Goal: Check status: Check status

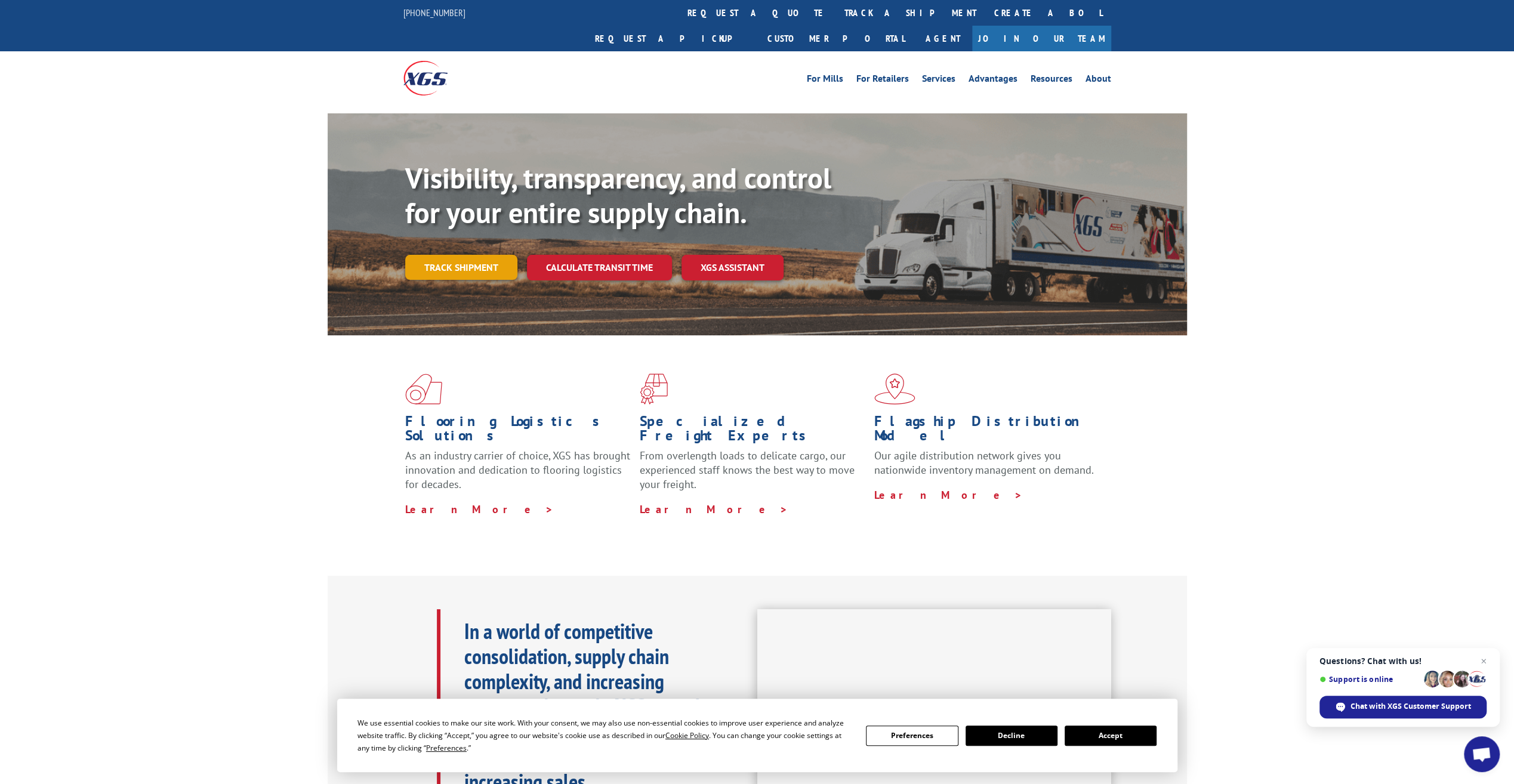
click at [488, 254] on link "Track shipment" at bounding box center [461, 267] width 112 height 25
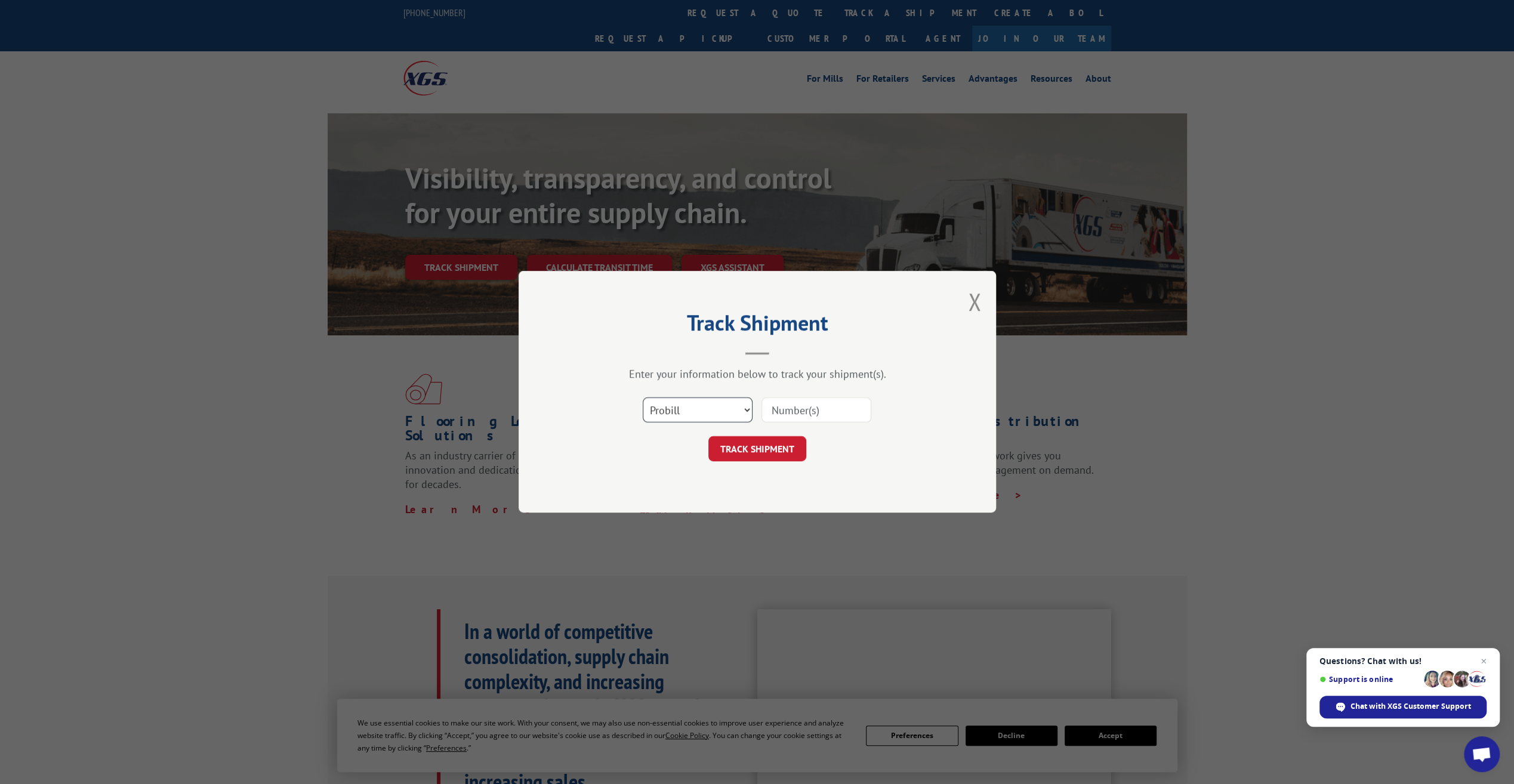
click at [701, 406] on select "Select category... Probill BOL PO" at bounding box center [697, 411] width 110 height 25
select select "bol"
click at [642, 398] on select "Select category... Probill BOL PO" at bounding box center [697, 411] width 110 height 25
click at [799, 406] on input at bounding box center [816, 411] width 110 height 25
paste input "7086262"
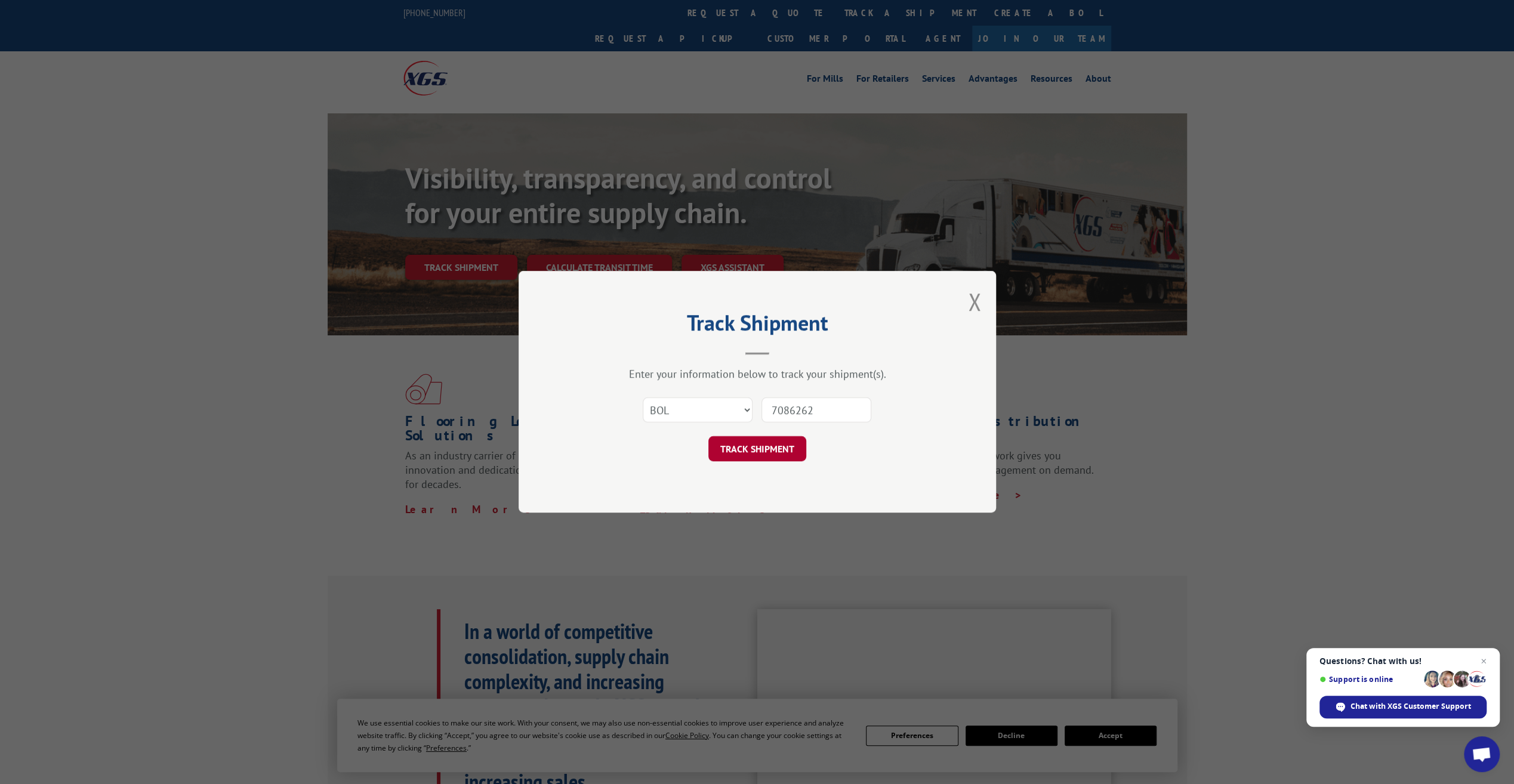
type input "7086262"
click at [757, 448] on button "TRACK SHIPMENT" at bounding box center [758, 450] width 98 height 25
click at [757, 450] on button "TRACK SHIPMENT" at bounding box center [758, 450] width 98 height 25
click at [711, 407] on select "Select category... Probill BOL PO" at bounding box center [697, 411] width 110 height 25
select select "po"
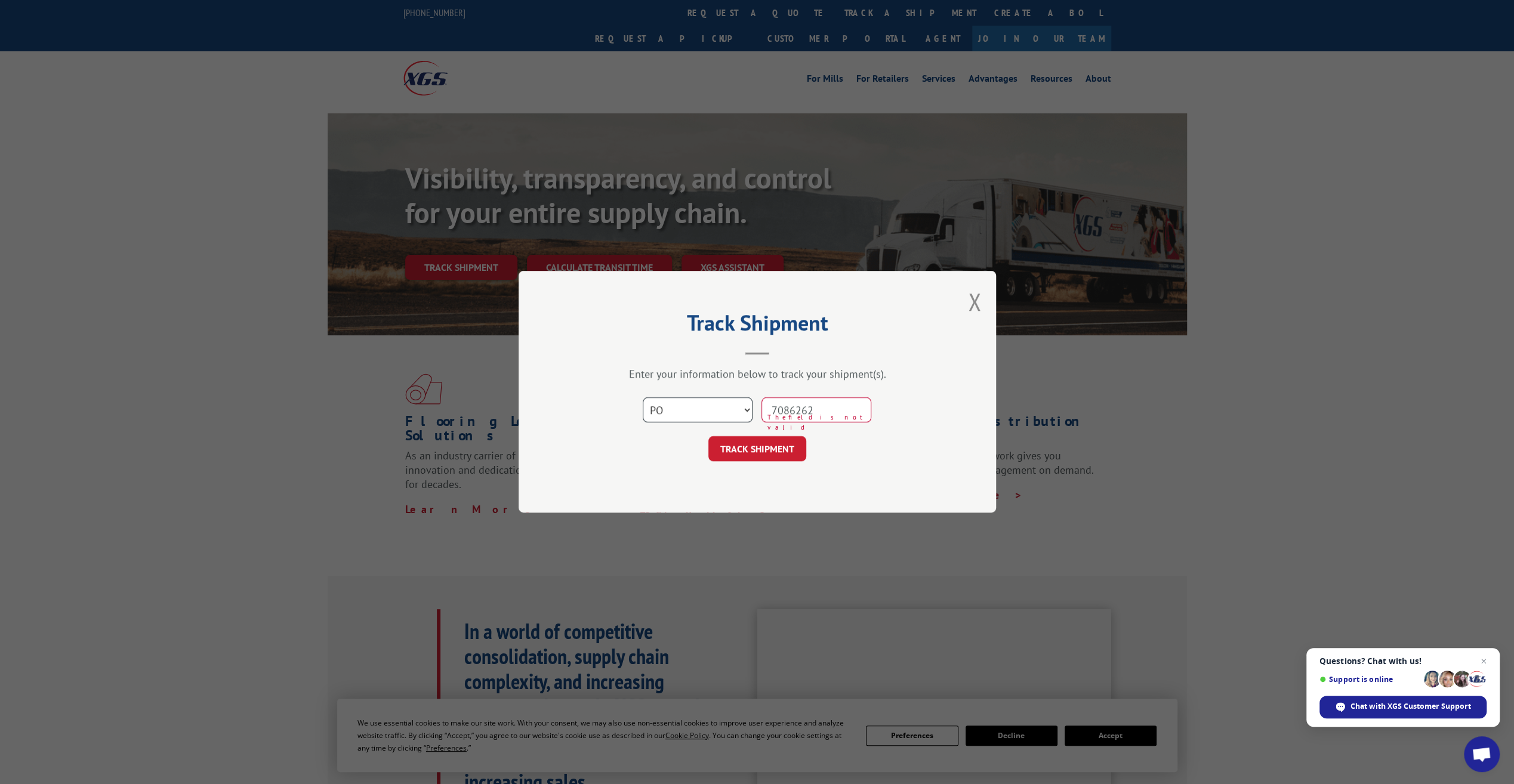
click at [642, 398] on select "Select category... Probill BOL PO" at bounding box center [697, 411] width 110 height 25
click at [762, 450] on button "TRACK SHIPMENT" at bounding box center [758, 450] width 98 height 25
click at [816, 405] on input "7086262" at bounding box center [816, 411] width 110 height 25
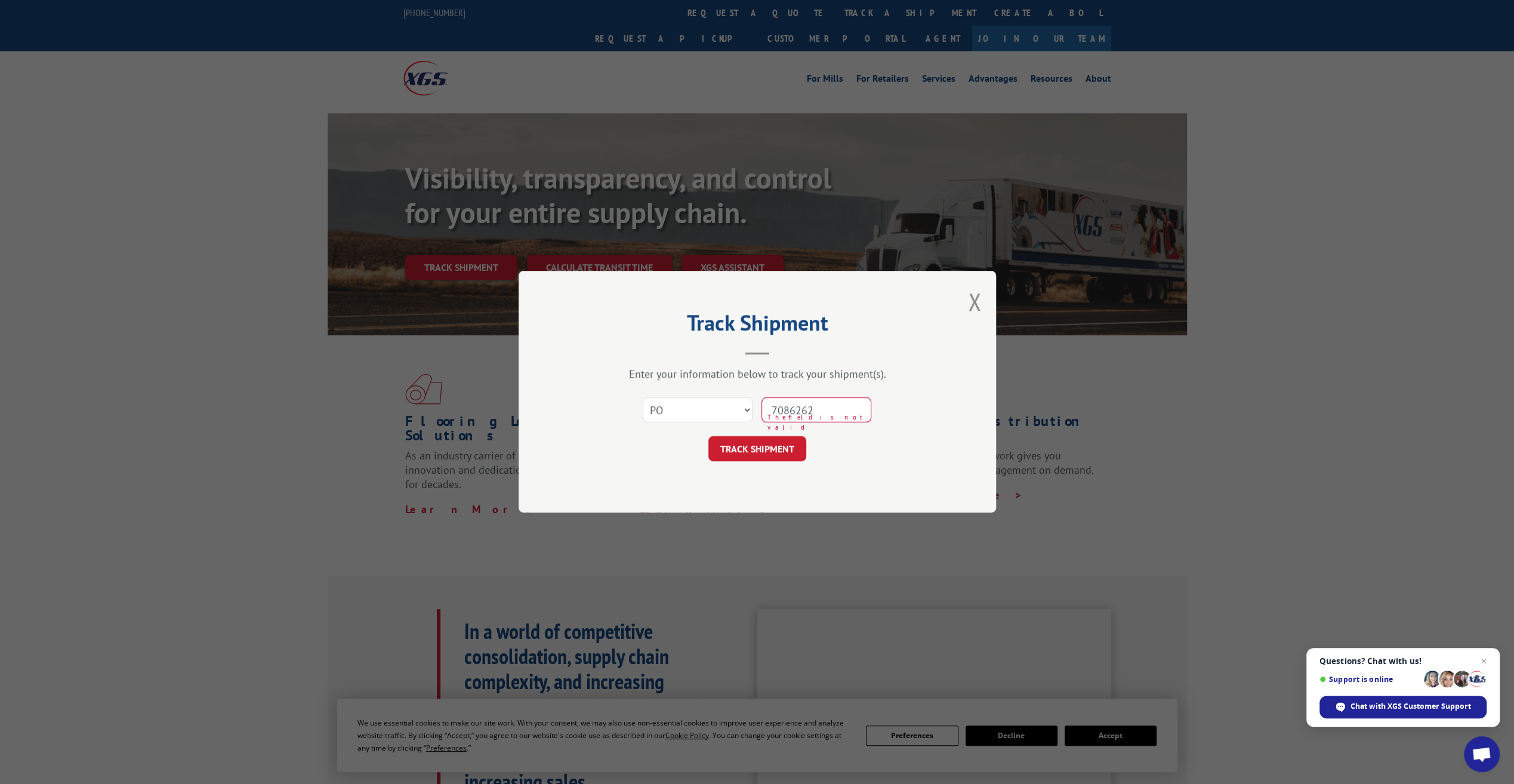
paste input "CAD-[GEOGRAPHIC_DATA] 10"
type input "CAD-[GEOGRAPHIC_DATA] 10"
click at [754, 446] on button "TRACK SHIPMENT" at bounding box center [758, 450] width 98 height 25
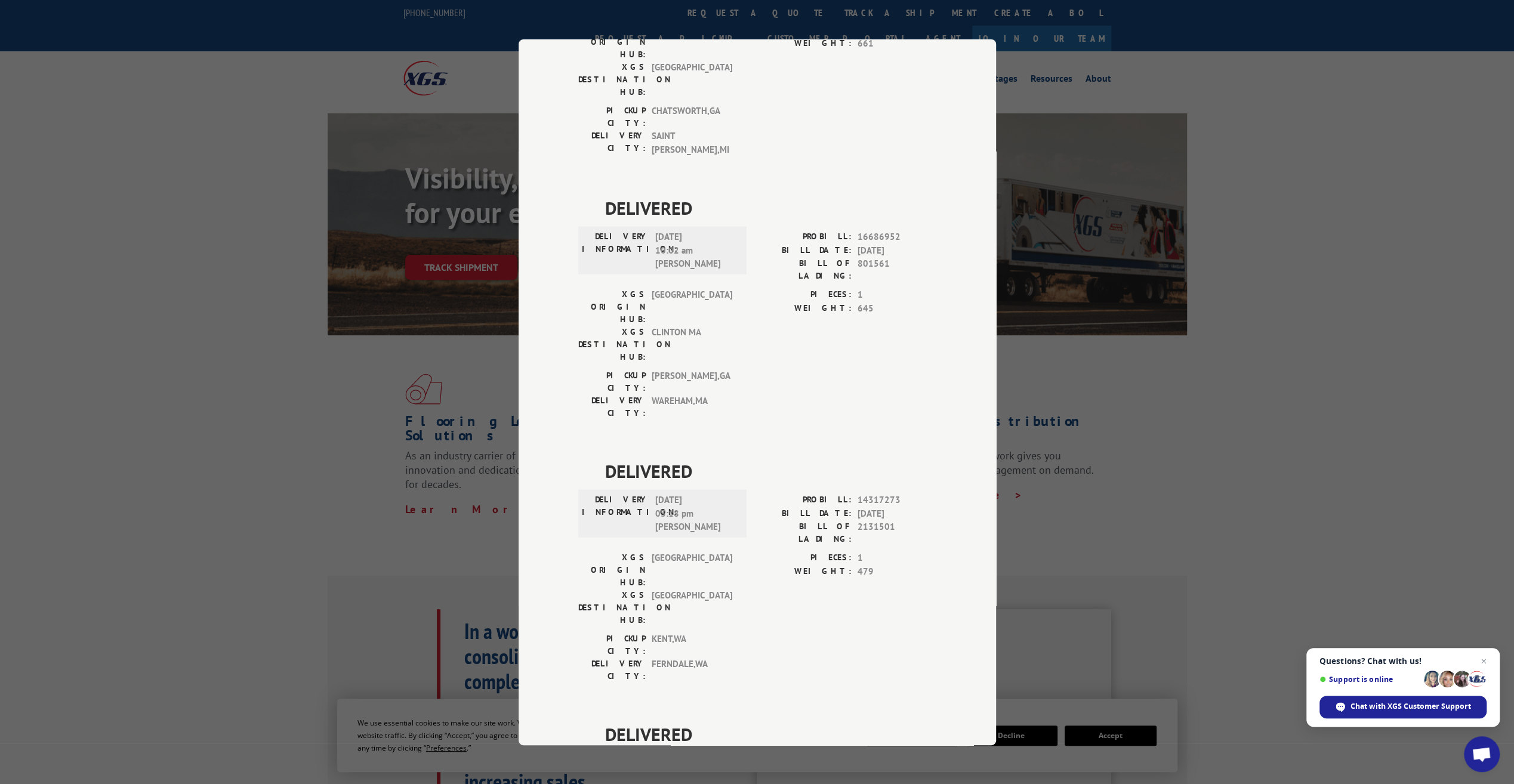
scroll to position [2381, 0]
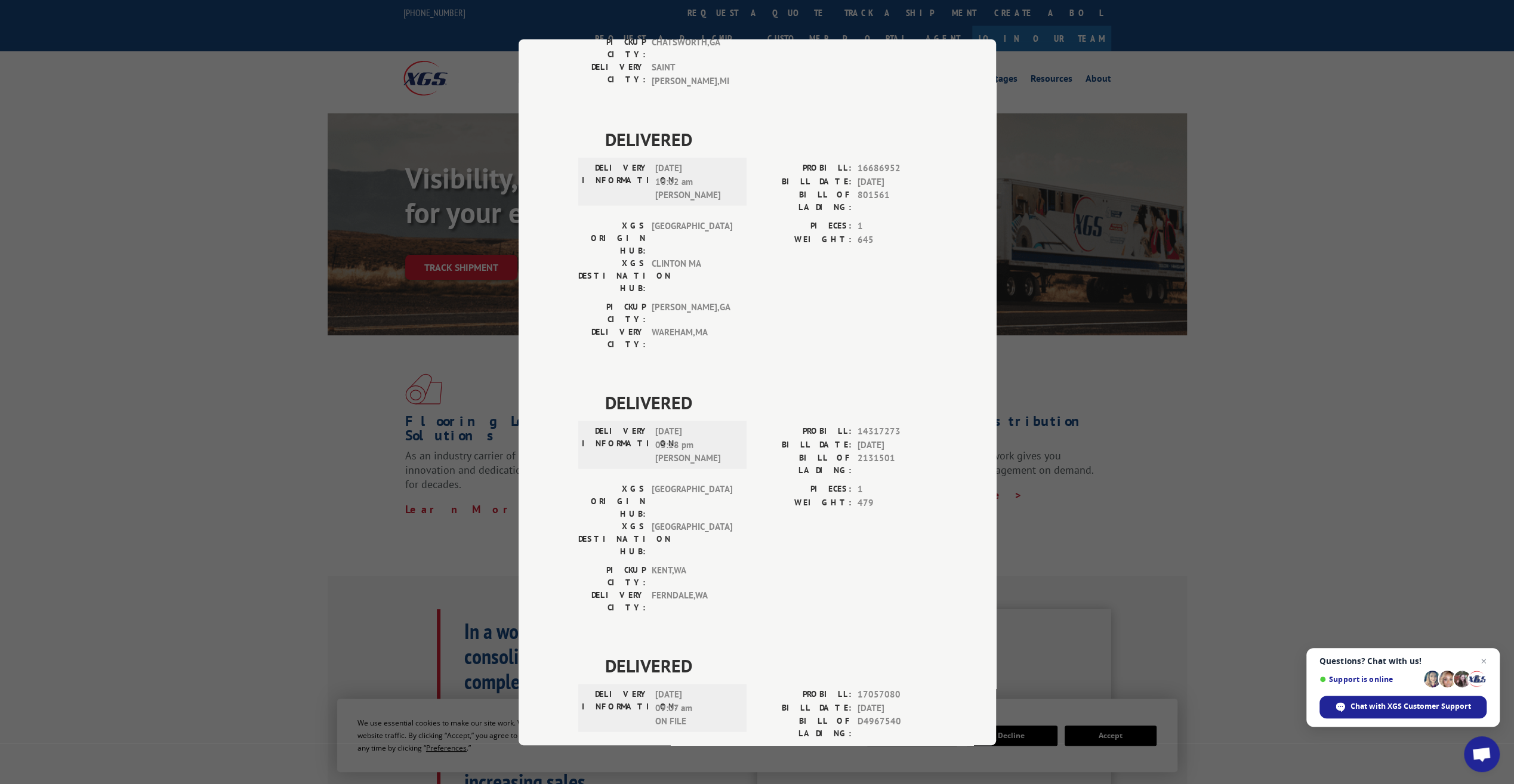
click at [1230, 456] on div "Track Shipment DELIVERED DELIVERY INFORMATION: [DATE] 03:28 pm SEGUNDO PROBILL:…" at bounding box center [757, 392] width 1514 height 784
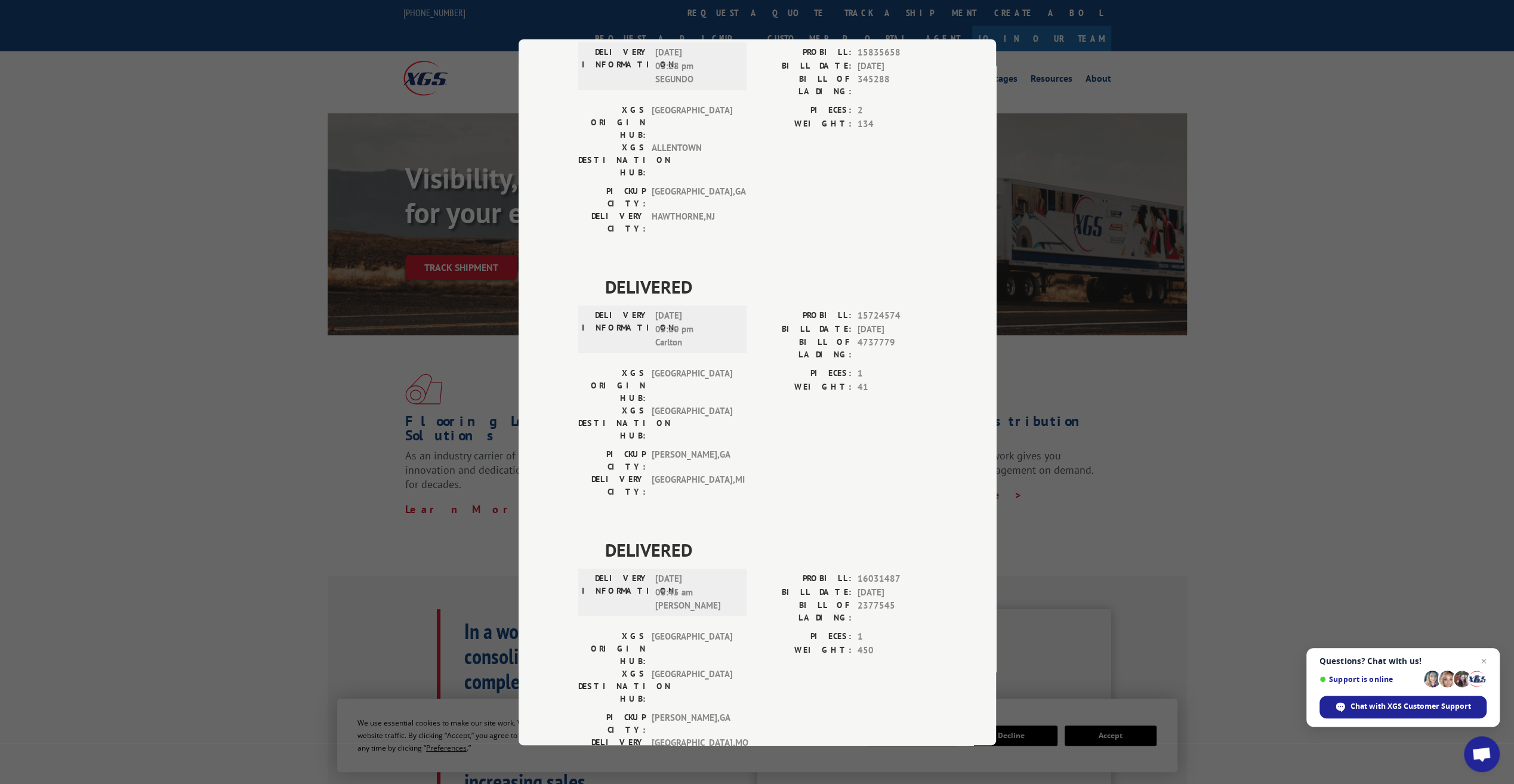
scroll to position [0, 0]
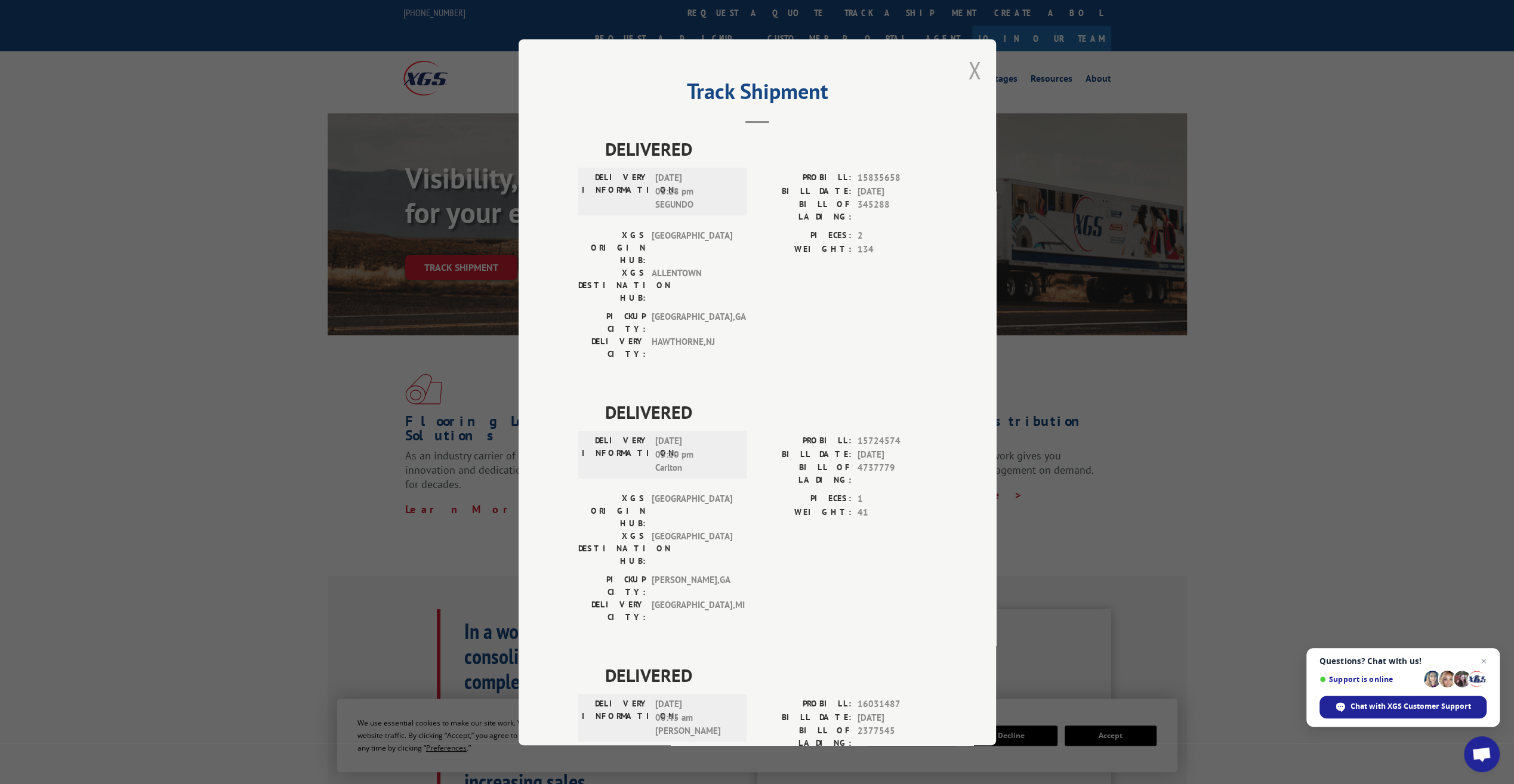
click at [972, 58] on button "Close modal" at bounding box center [974, 70] width 13 height 32
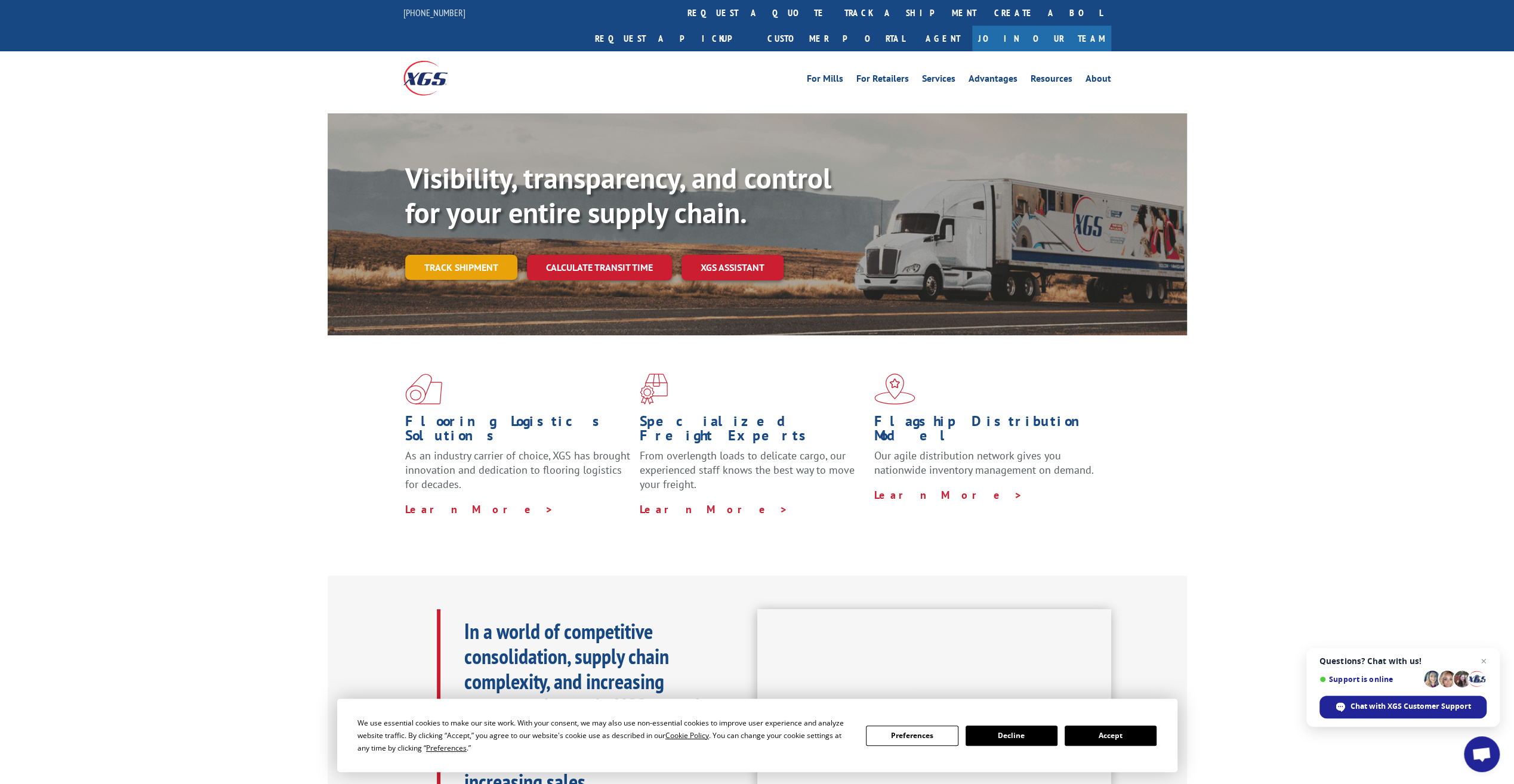
click at [443, 254] on link "Track shipment" at bounding box center [461, 267] width 112 height 25
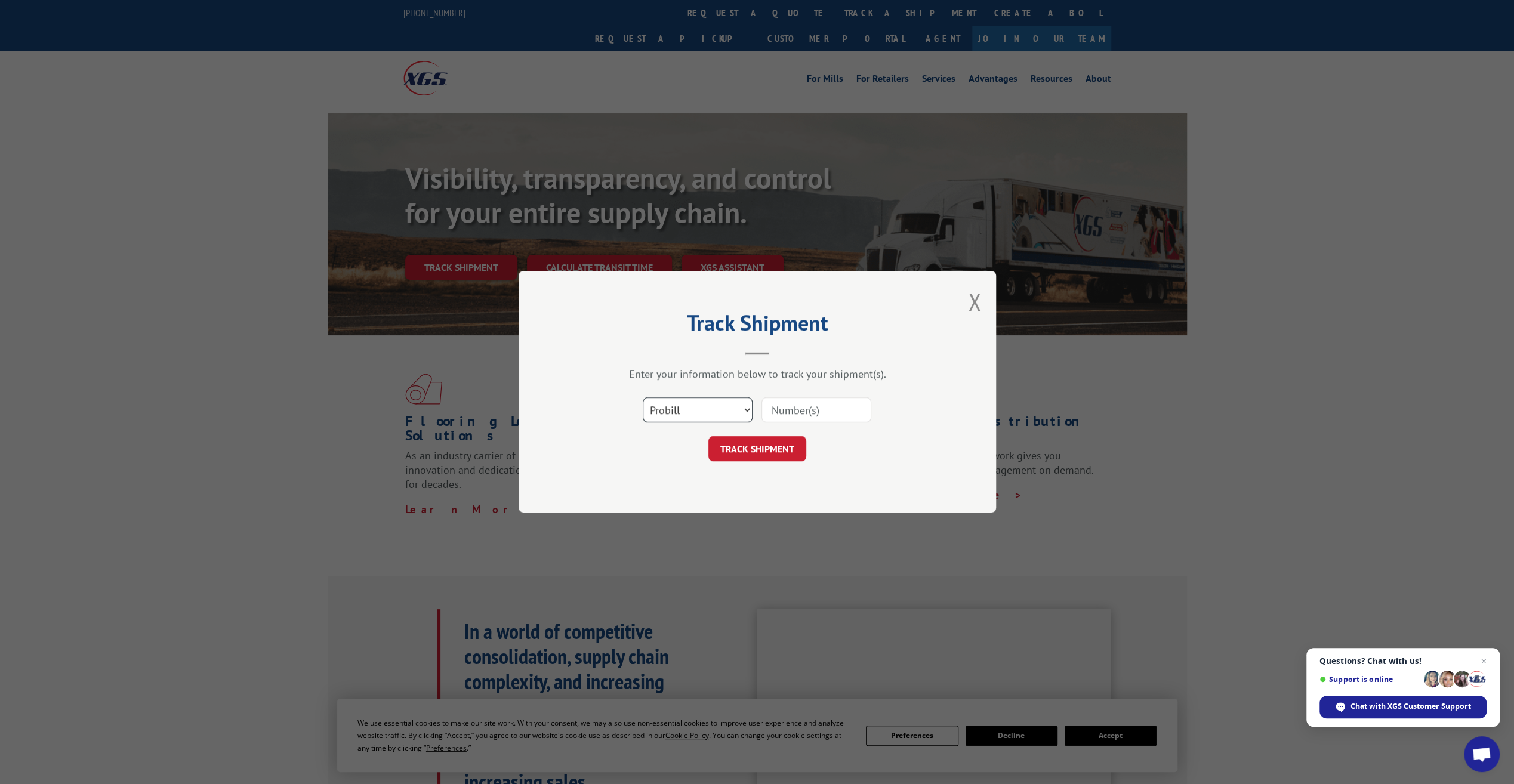
click at [686, 411] on select "Select category... Probill BOL PO" at bounding box center [697, 411] width 110 height 25
click at [829, 409] on input at bounding box center [816, 411] width 110 height 25
paste input "17271835"
type input "17271835"
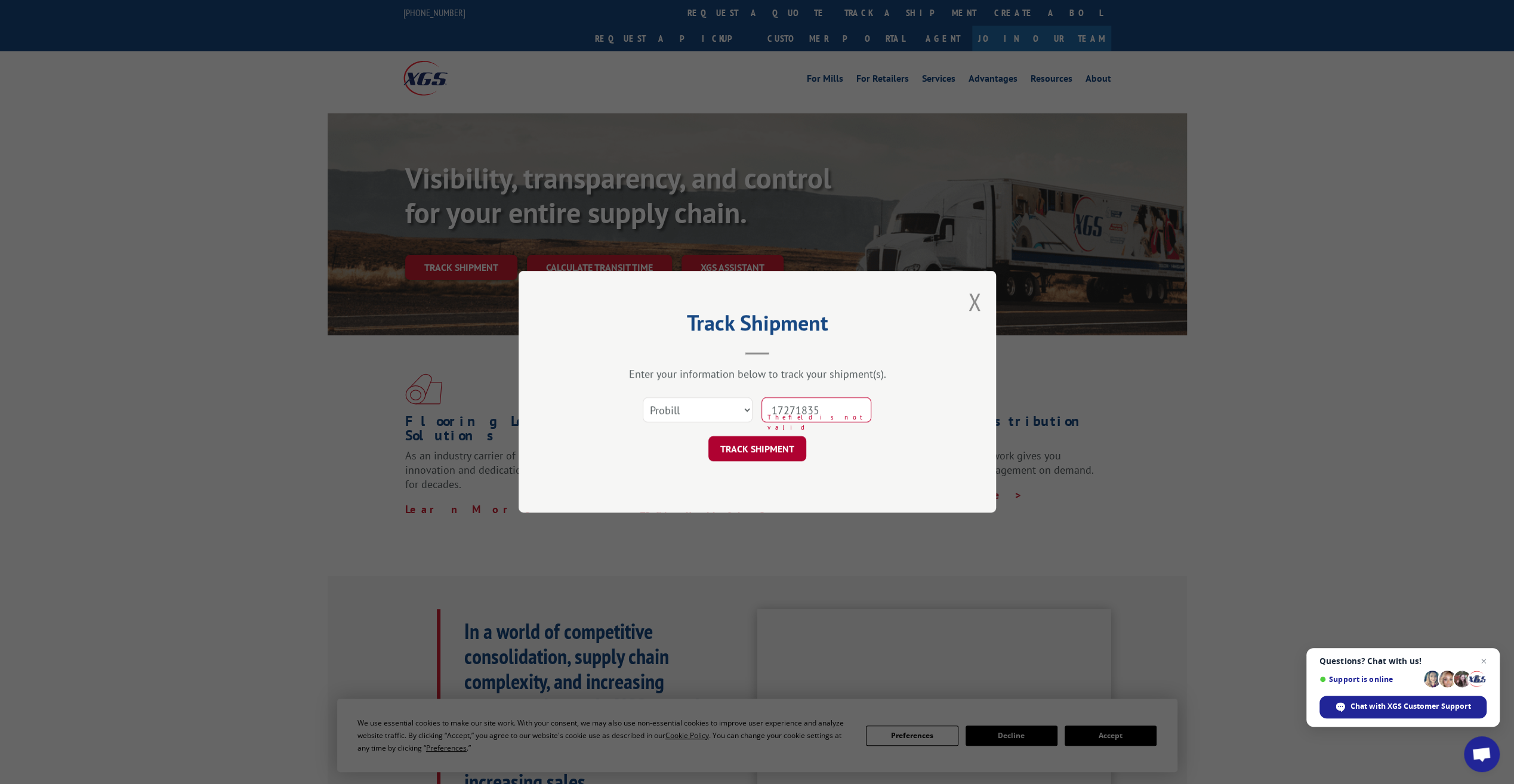
click at [738, 450] on button "TRACK SHIPMENT" at bounding box center [758, 450] width 98 height 25
click at [745, 445] on button "TRACK SHIPMENT" at bounding box center [758, 450] width 98 height 25
click at [709, 409] on select "Select category... Probill BOL PO" at bounding box center [697, 411] width 110 height 25
click at [642, 398] on select "Select category... Probill BOL PO" at bounding box center [697, 411] width 110 height 25
click at [694, 418] on select "Select category... Probill BOL PO" at bounding box center [697, 411] width 110 height 25
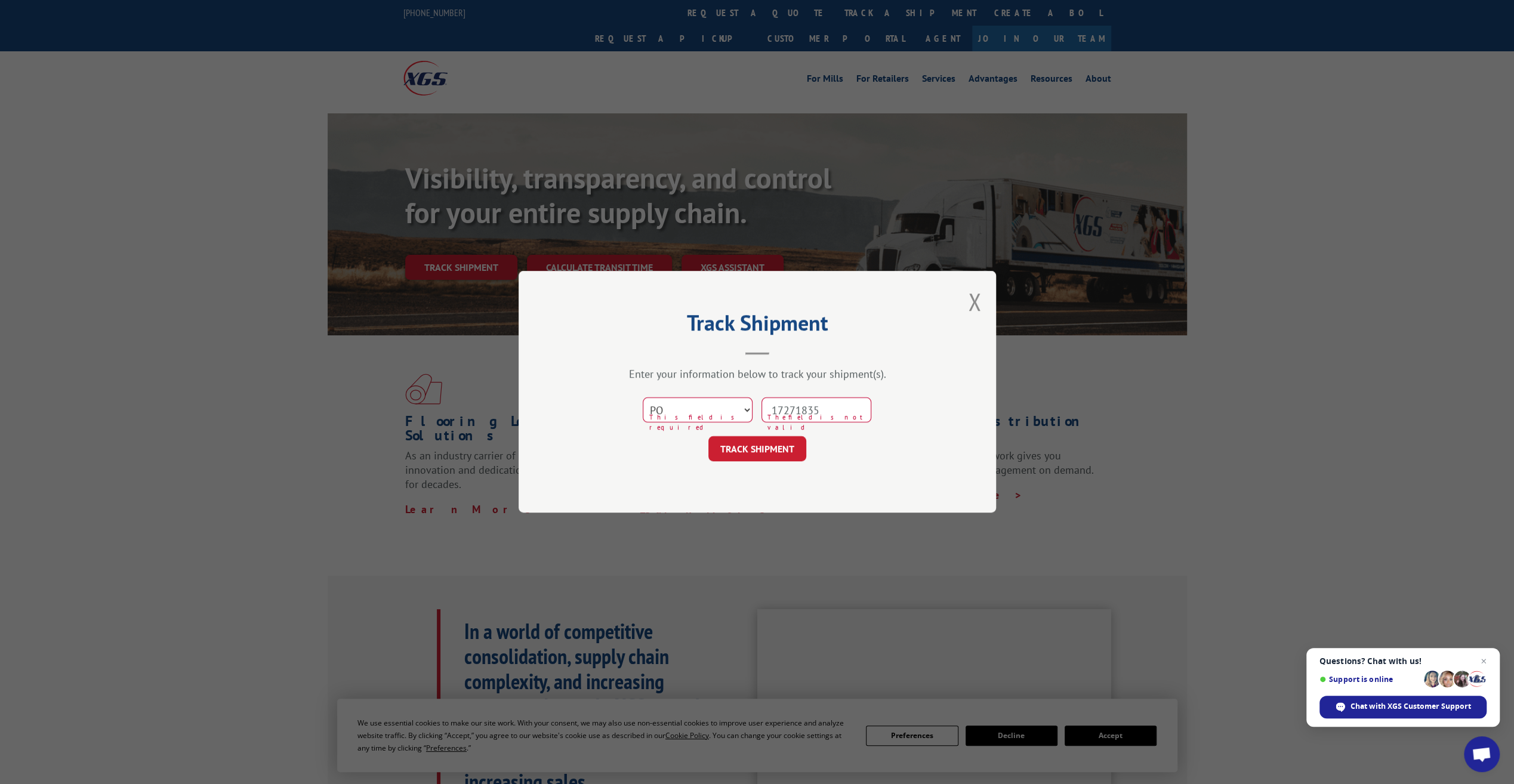
click at [642, 398] on select "Select category... Probill BOL PO" at bounding box center [697, 411] width 110 height 25
click at [690, 401] on select "Select category... Probill BOL PO" at bounding box center [697, 411] width 110 height 25
select select "bol"
click at [642, 398] on select "Select category... Probill BOL PO" at bounding box center [697, 411] width 110 height 25
click at [818, 414] on input "17271835" at bounding box center [816, 411] width 110 height 25
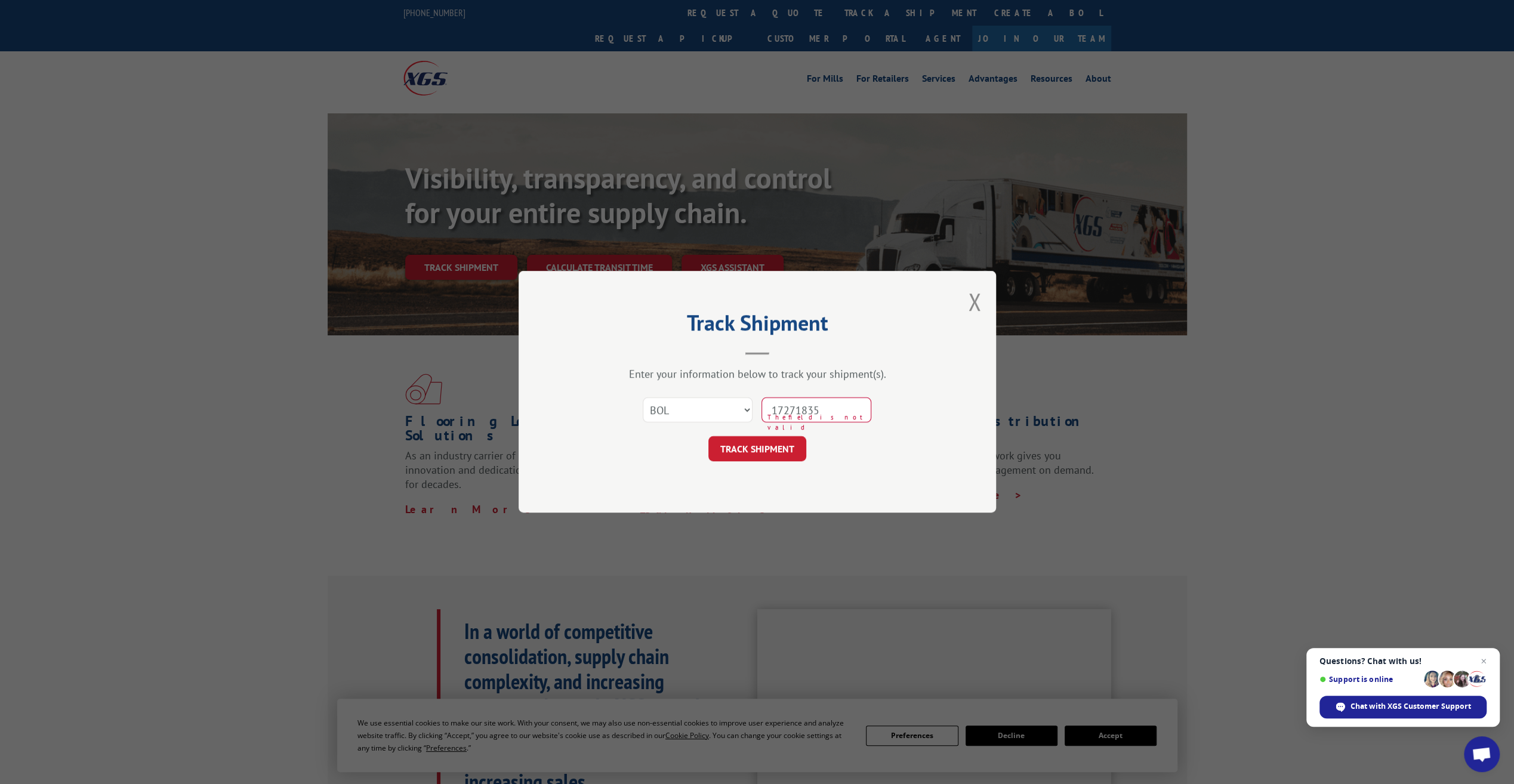
click at [818, 414] on input "17271835" at bounding box center [816, 411] width 110 height 25
type input "7086262"
click at [709, 437] on button "TRACK SHIPMENT" at bounding box center [758, 450] width 98 height 25
click at [753, 452] on button "TRACK SHIPMENT" at bounding box center [758, 450] width 98 height 25
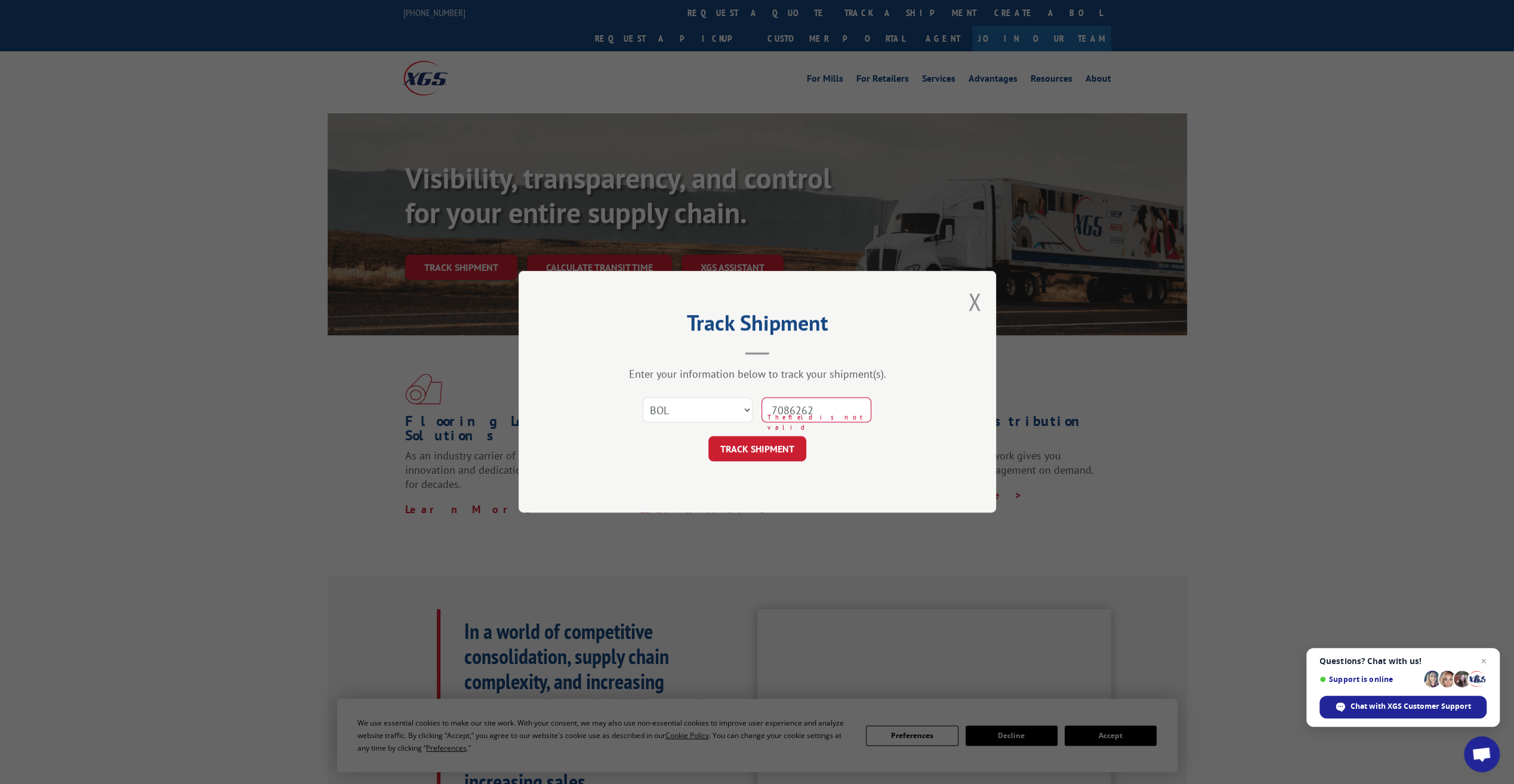
click at [983, 303] on div "Track Shipment Enter your information below to track your shipment(s). Select c…" at bounding box center [757, 392] width 477 height 242
click at [978, 303] on button "Close modal" at bounding box center [974, 302] width 13 height 32
